Goal: Navigation & Orientation: Find specific page/section

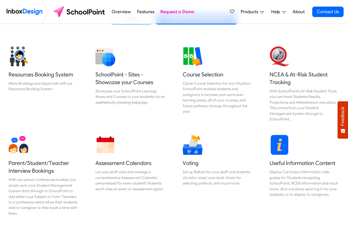
scroll to position [198, 0]
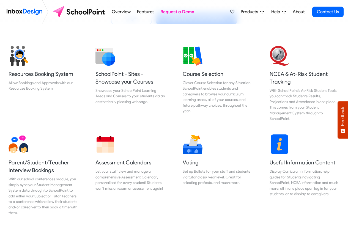
click at [251, 12] on span "Products" at bounding box center [250, 12] width 20 height 7
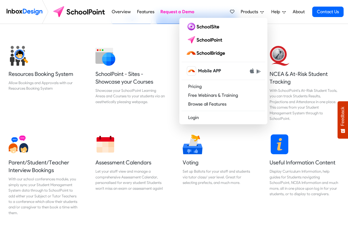
click at [296, 12] on link "About" at bounding box center [298, 11] width 15 height 11
